Goal: Task Accomplishment & Management: Manage account settings

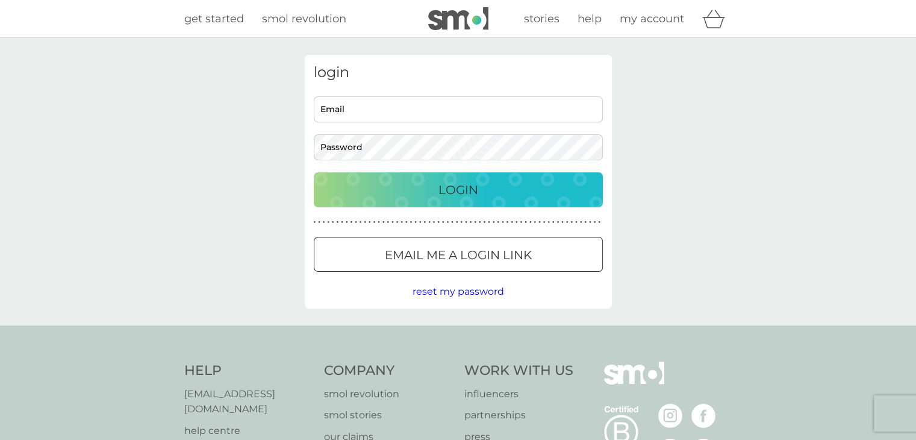
type input "[PERSON_NAME][EMAIL_ADDRESS][DOMAIN_NAME]"
click at [432, 191] on div "Login" at bounding box center [458, 189] width 265 height 19
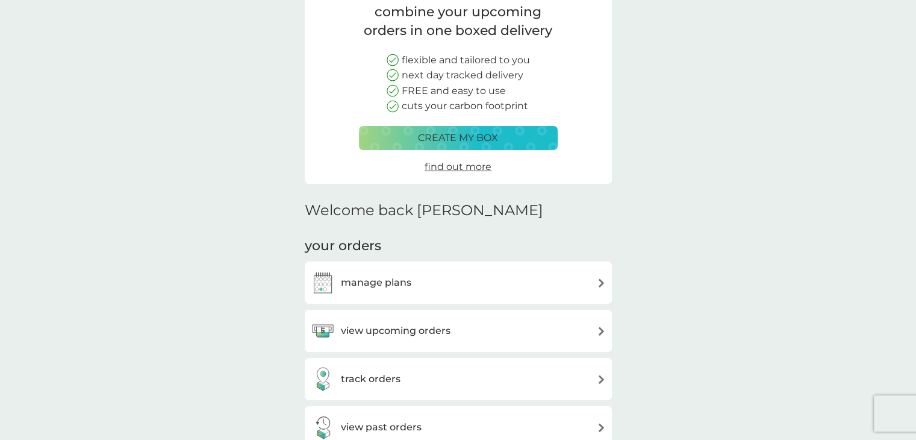
scroll to position [181, 0]
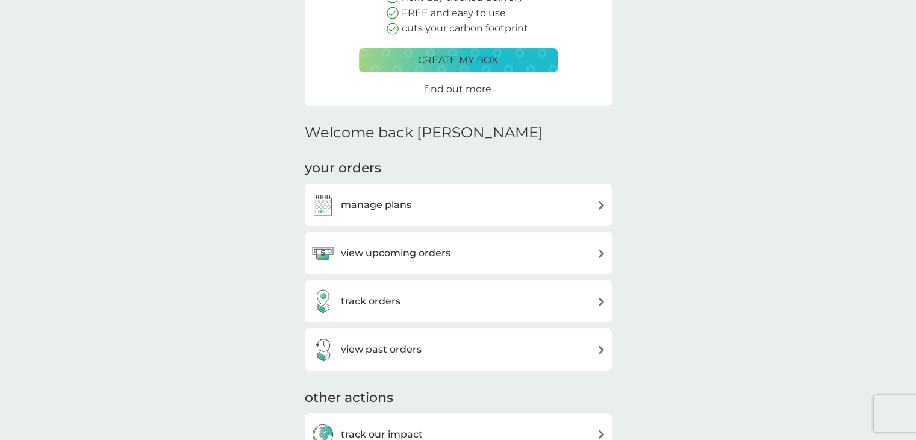
click at [390, 206] on h3 "manage plans" at bounding box center [376, 205] width 70 height 16
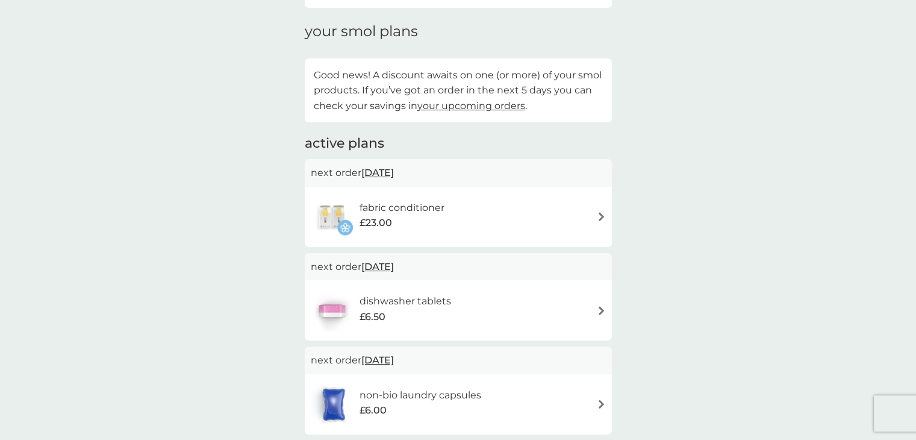
scroll to position [120, 0]
